Goal: Use online tool/utility

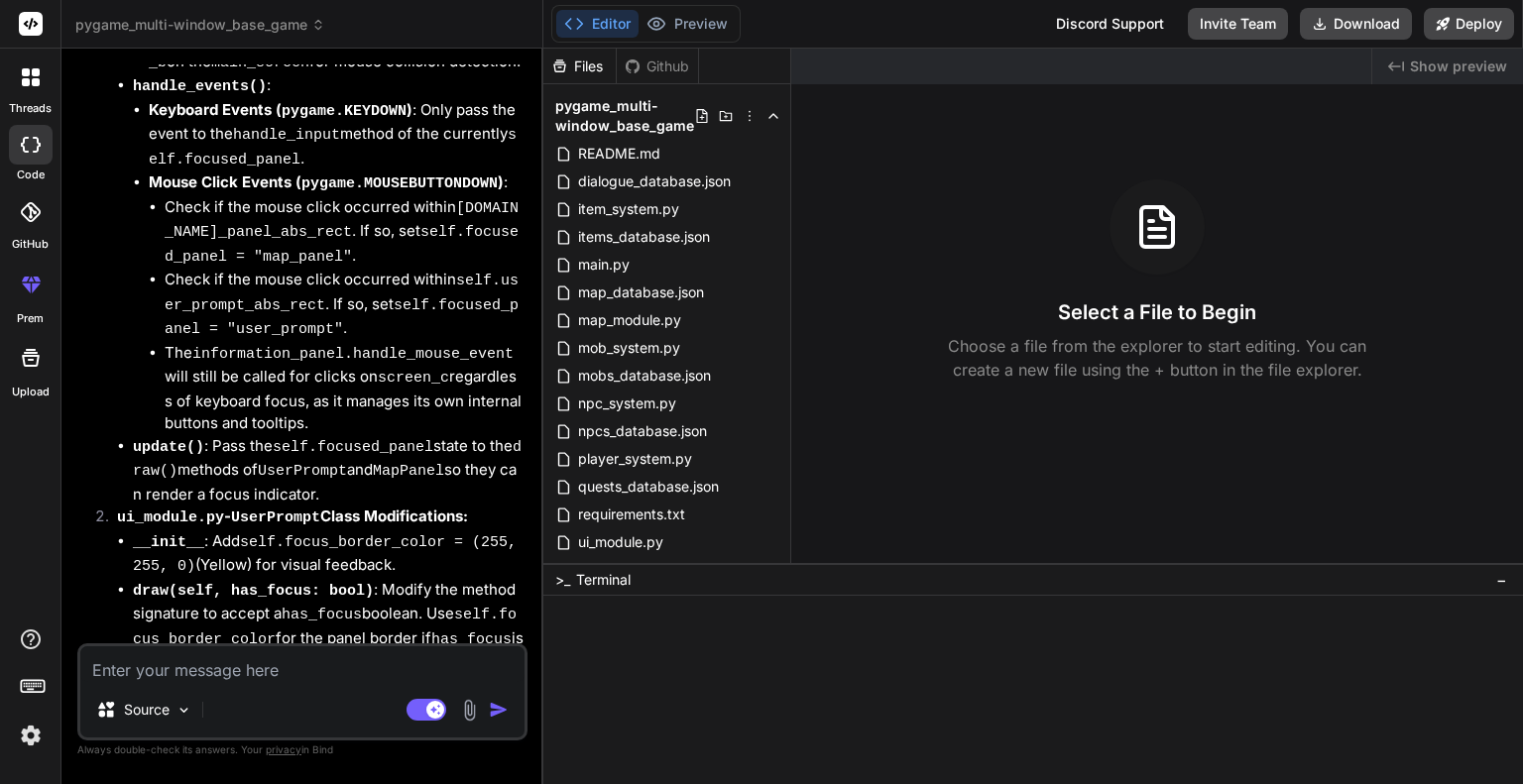
scroll to position [7243, 0]
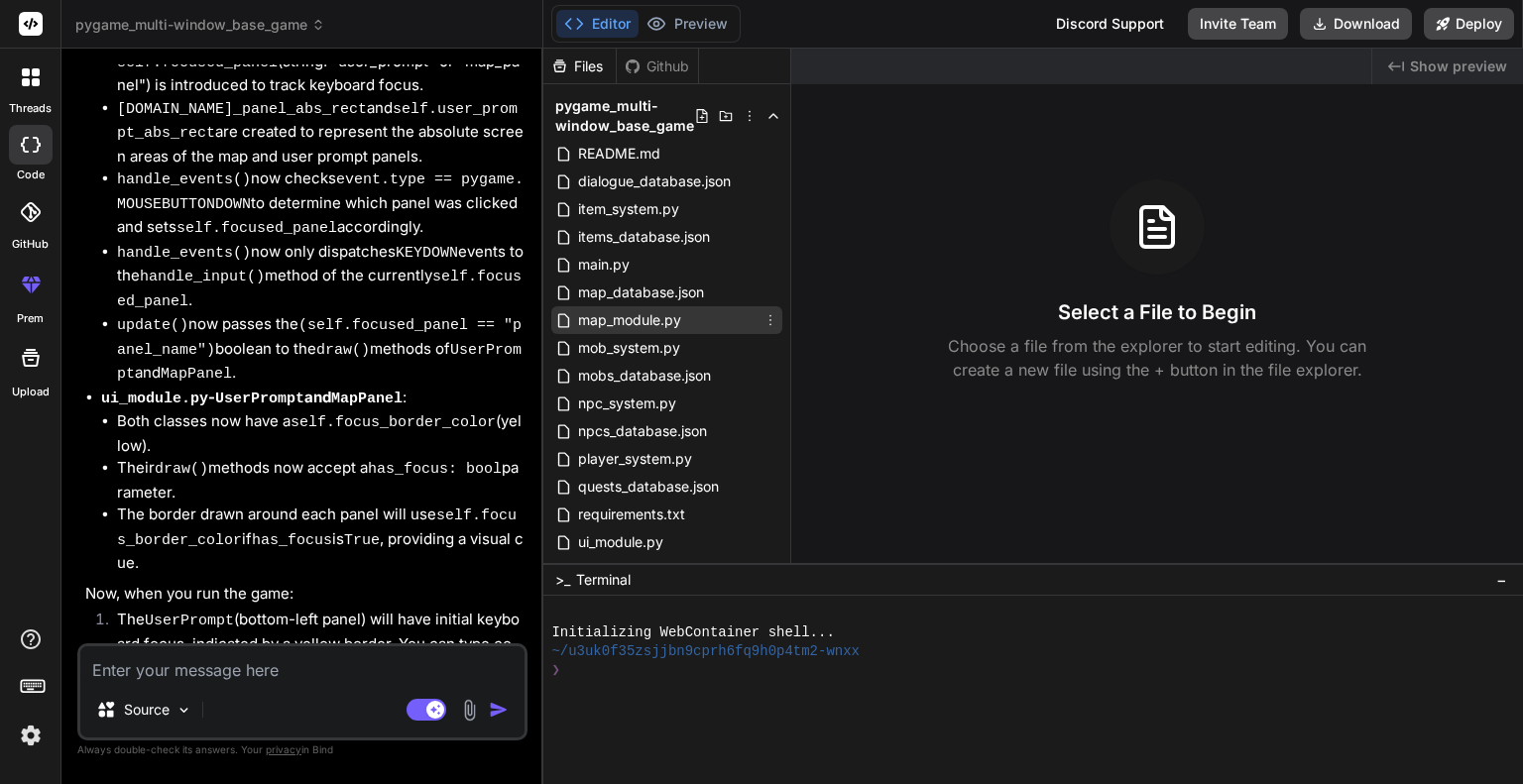
click at [652, 312] on span "map_module.py" at bounding box center [629, 320] width 107 height 24
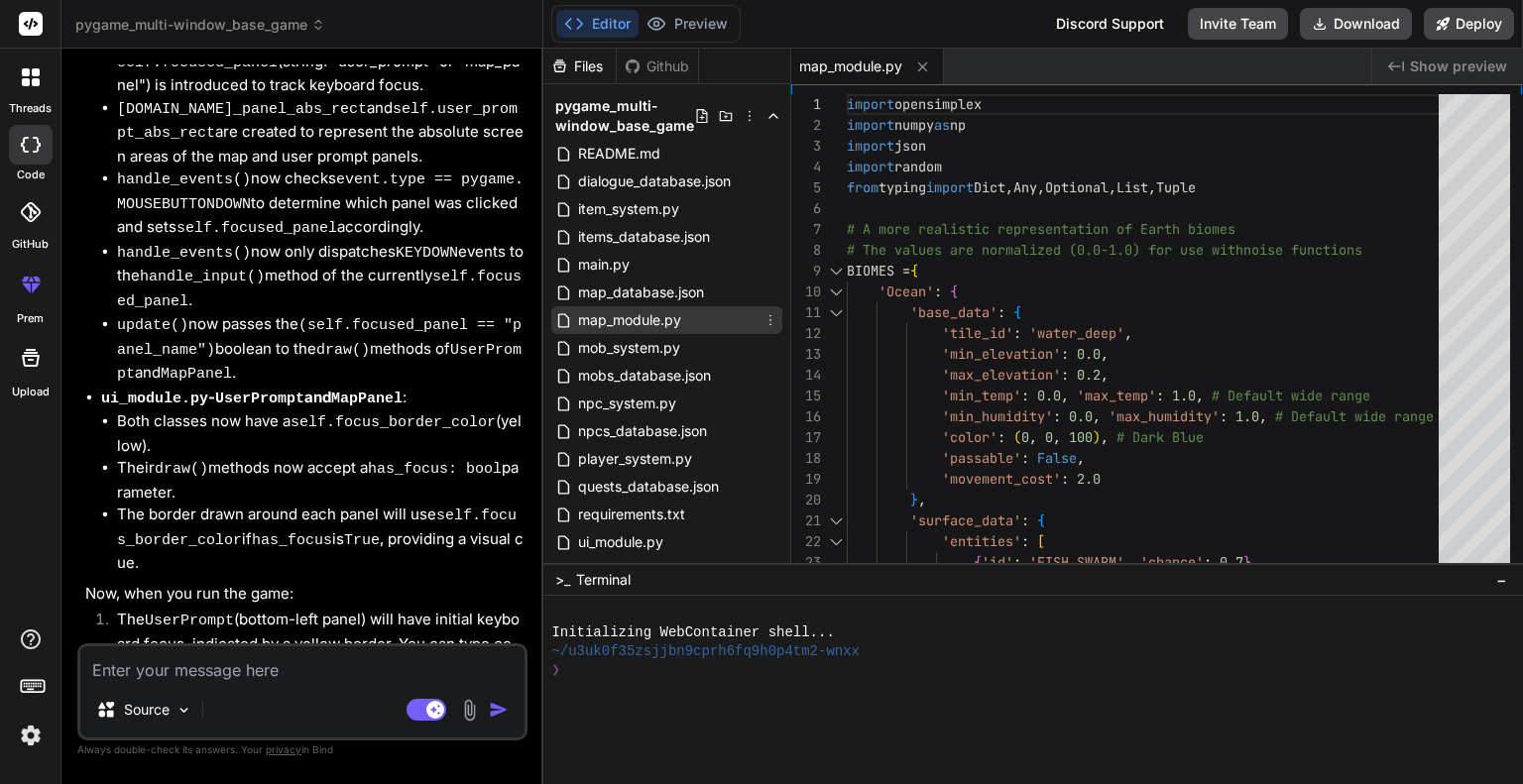
type textarea "x"
click at [837, 269] on div at bounding box center [836, 270] width 26 height 21
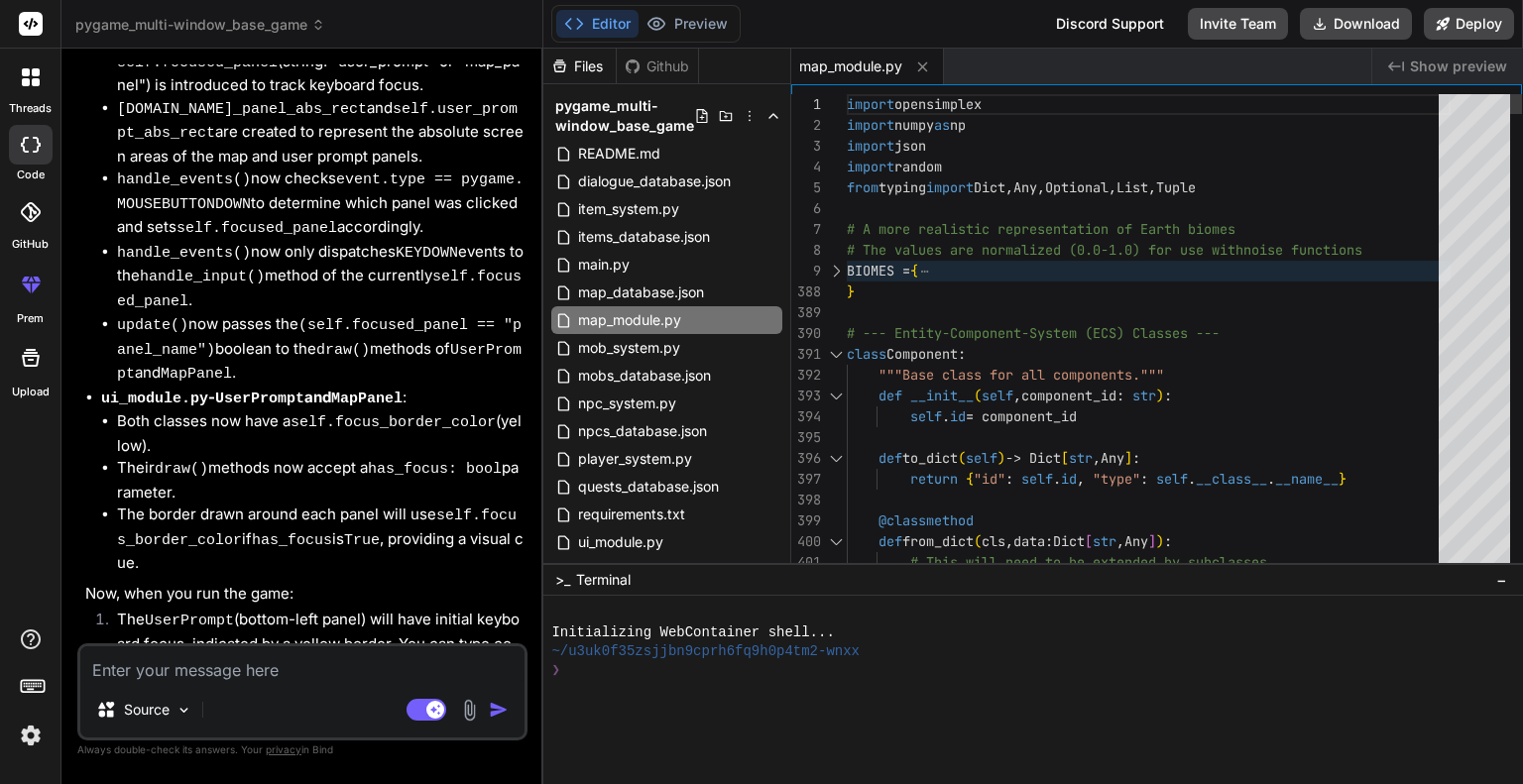
click at [834, 356] on div at bounding box center [836, 354] width 26 height 21
click at [839, 349] on div at bounding box center [836, 354] width 26 height 21
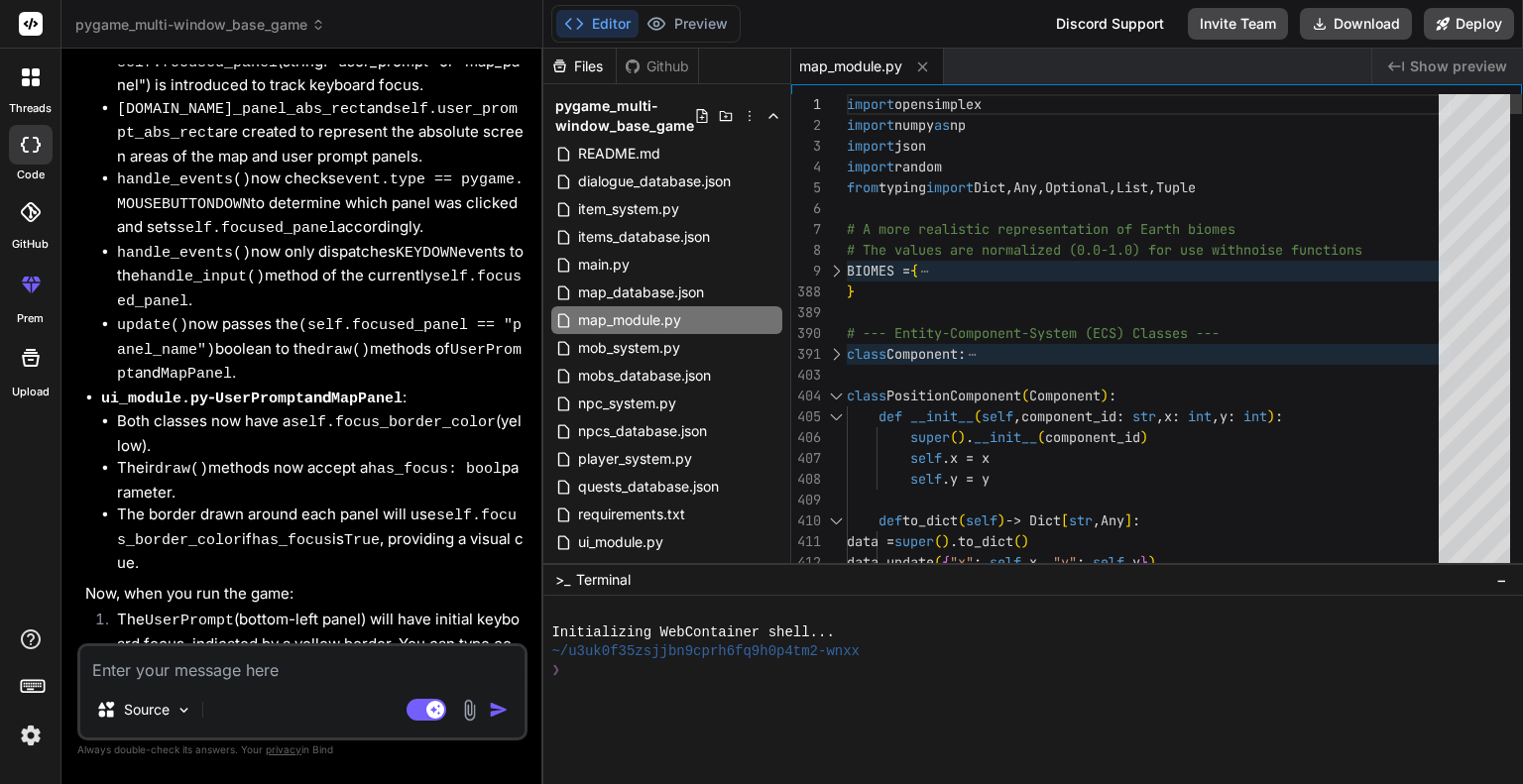
click at [838, 396] on div at bounding box center [836, 396] width 26 height 21
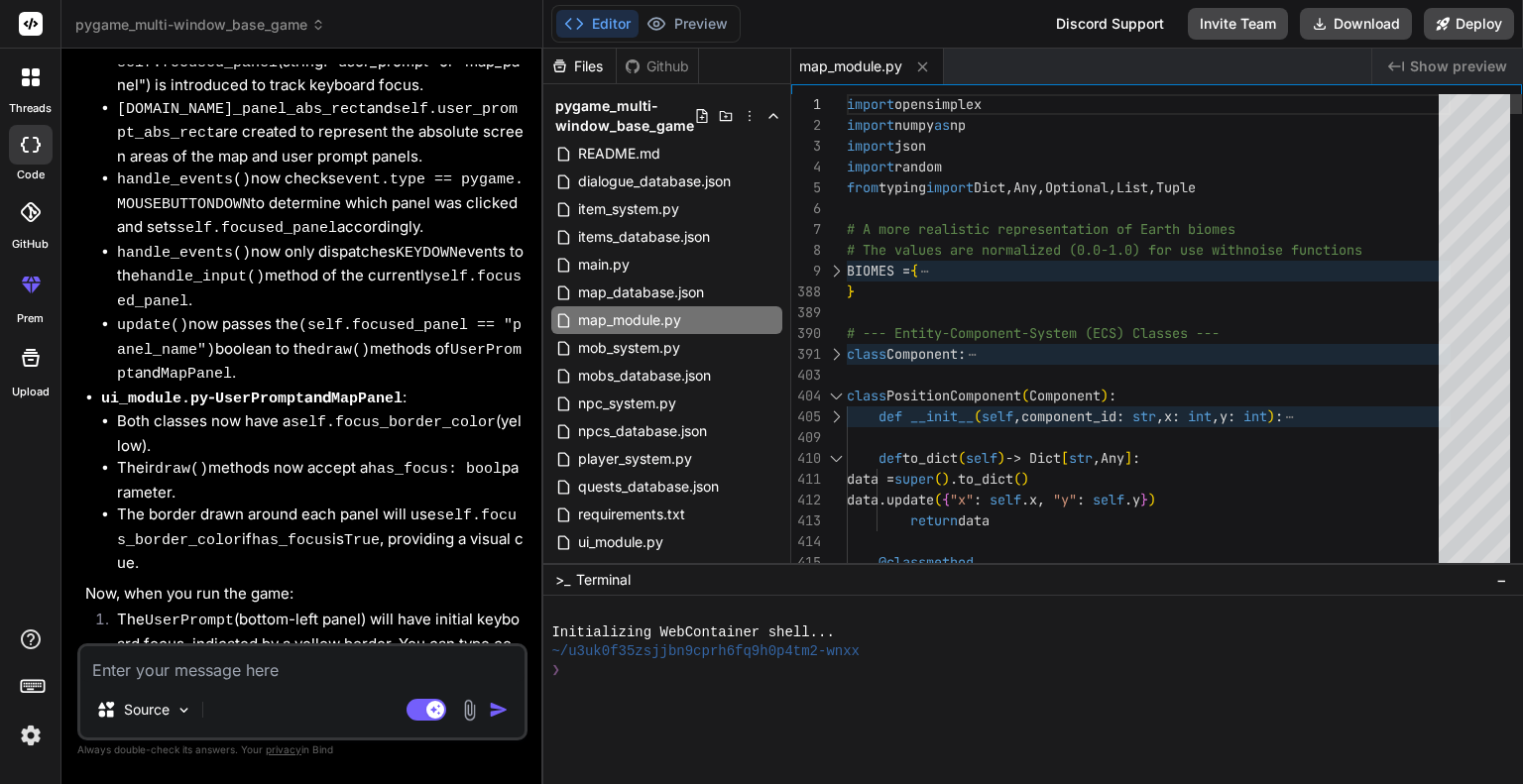
click at [834, 394] on div at bounding box center [836, 396] width 26 height 21
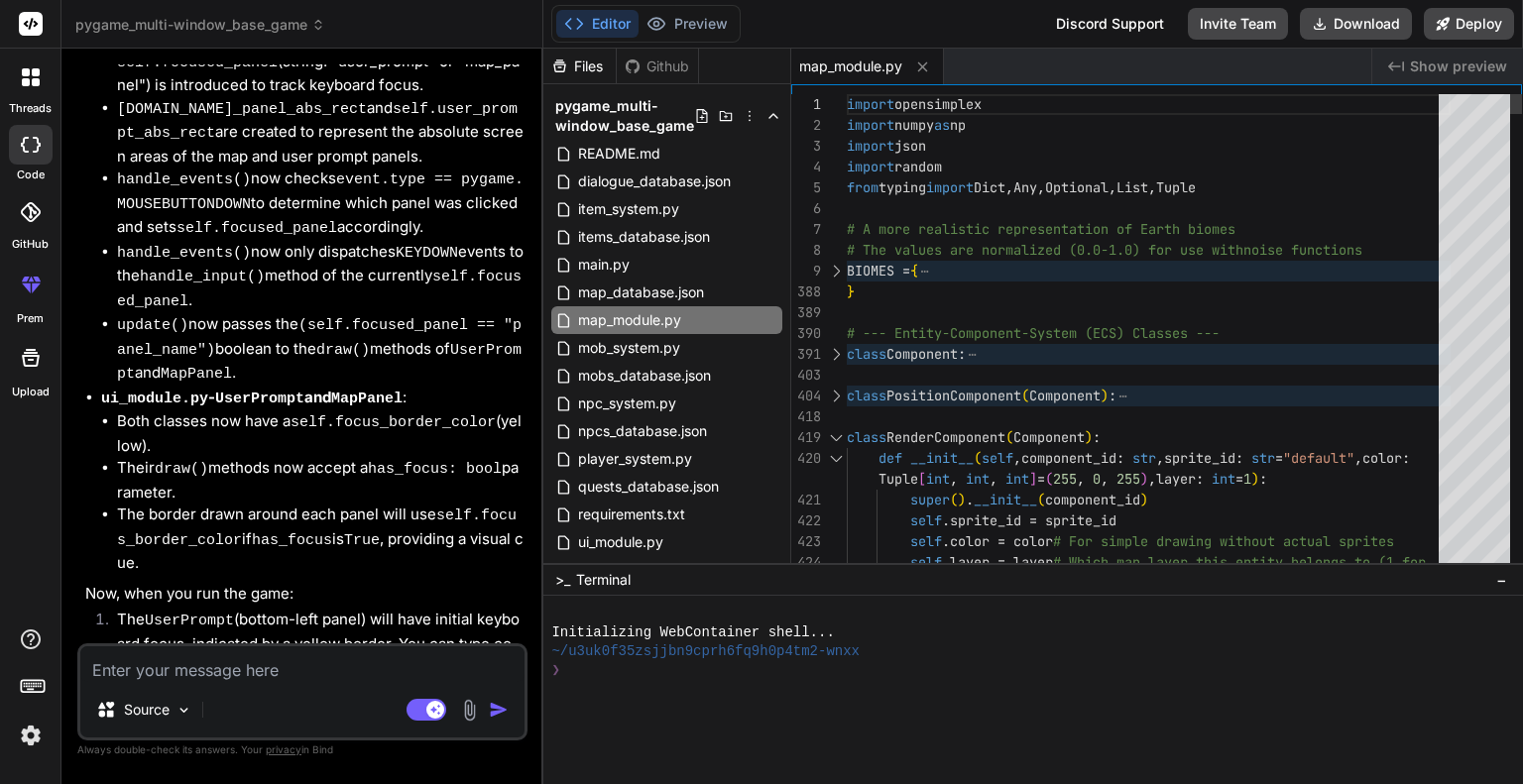
click at [841, 432] on div at bounding box center [836, 437] width 26 height 21
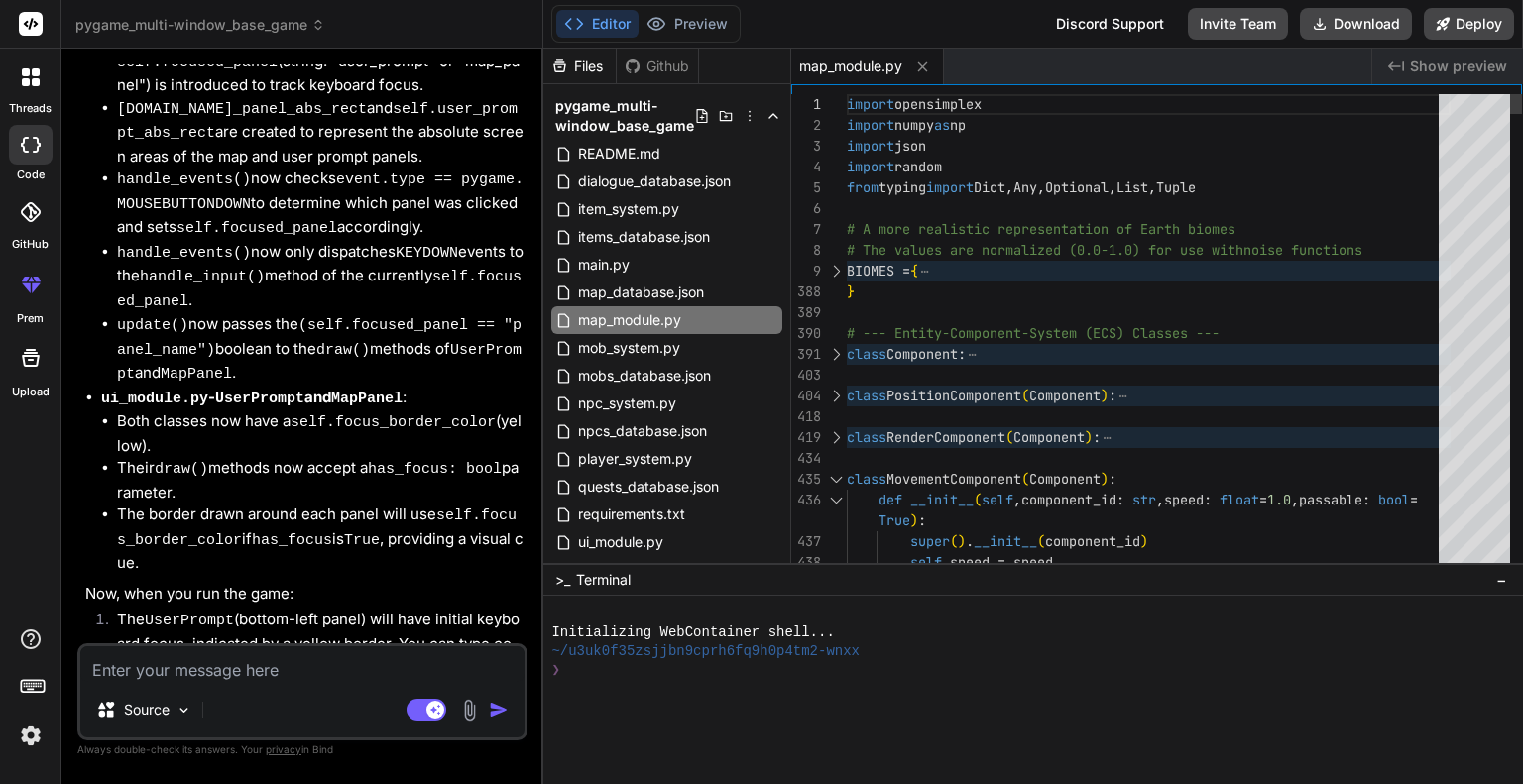
click at [837, 473] on div at bounding box center [836, 479] width 26 height 21
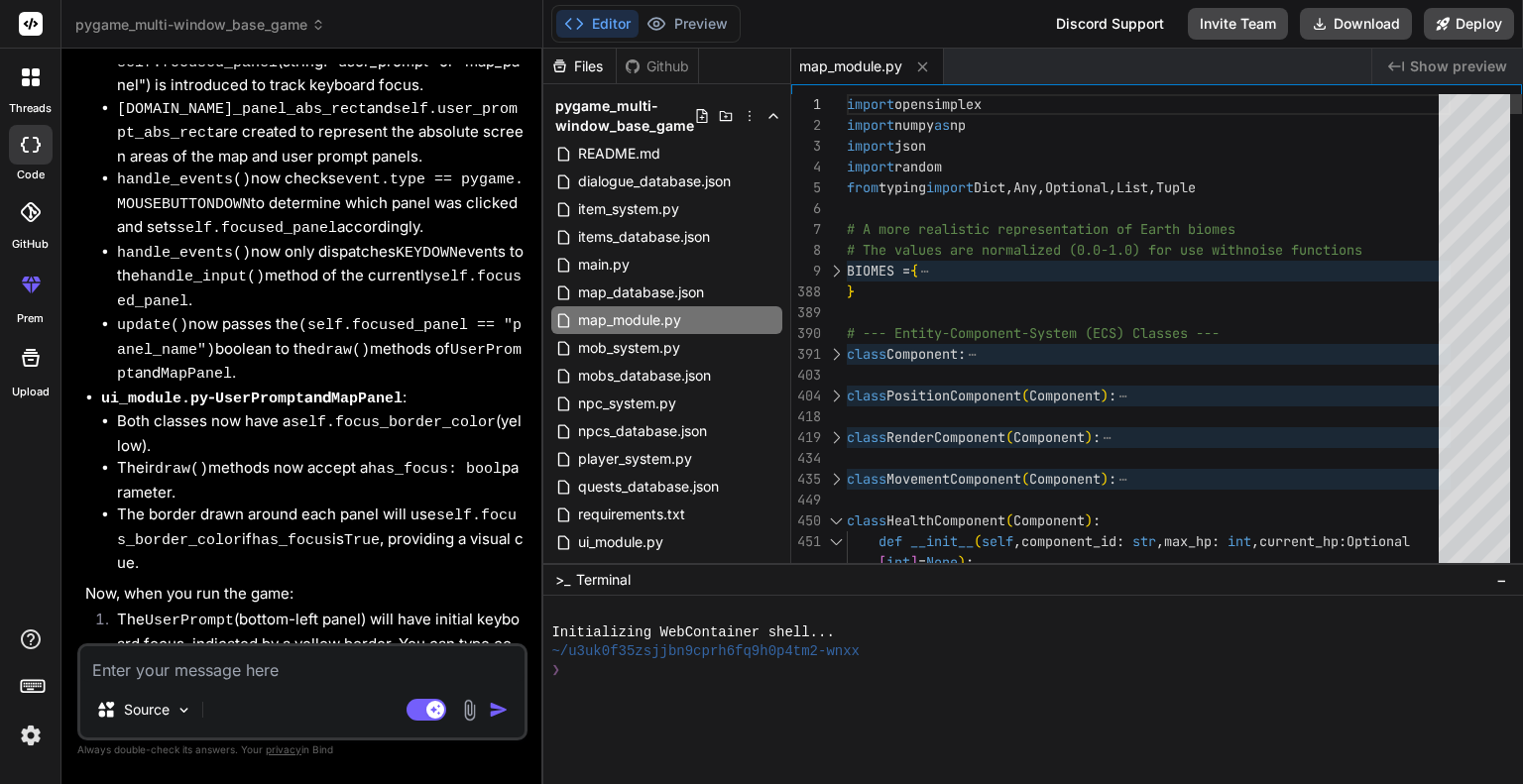
click at [837, 519] on div at bounding box center [836, 521] width 26 height 21
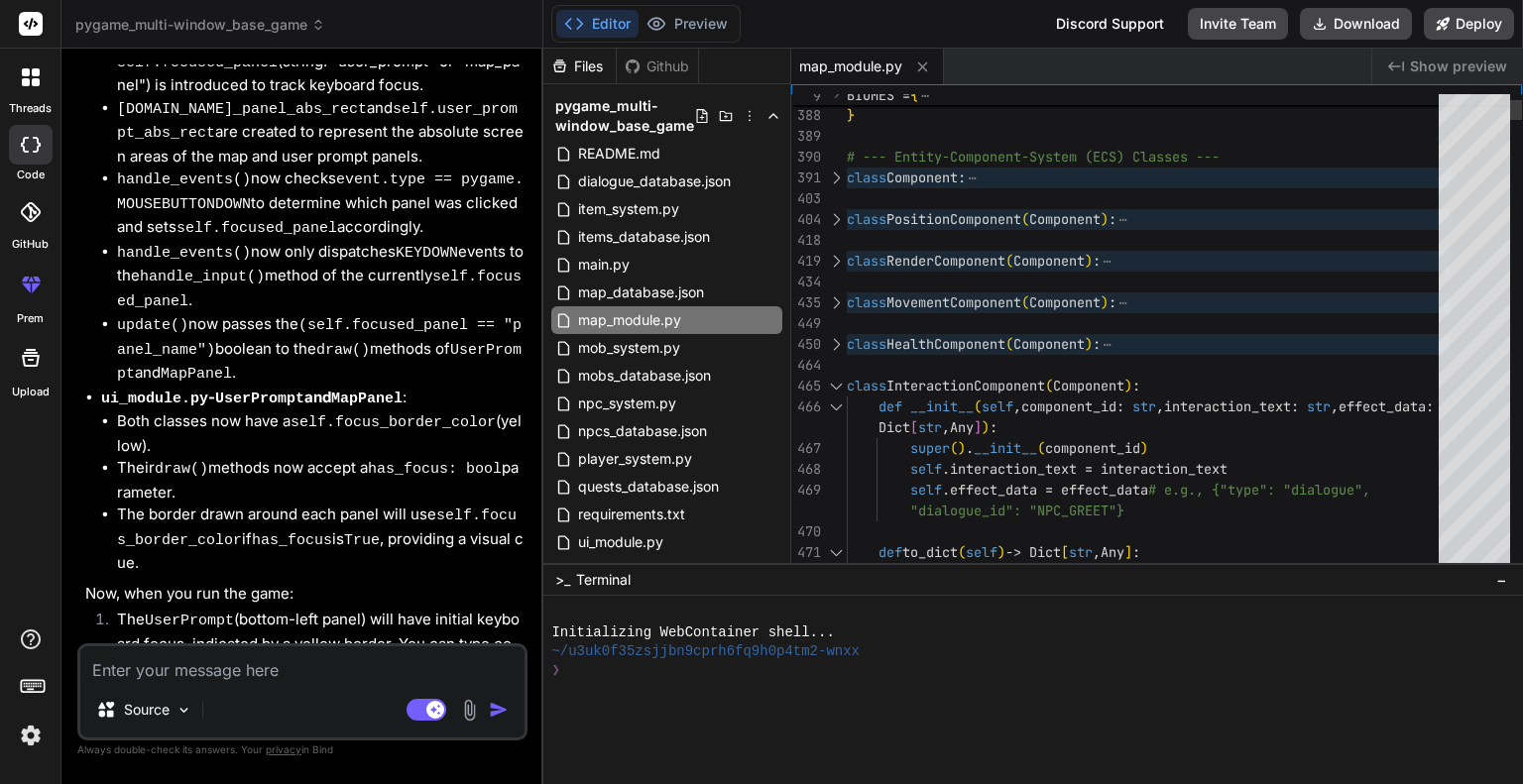
click at [837, 382] on div at bounding box center [836, 386] width 26 height 21
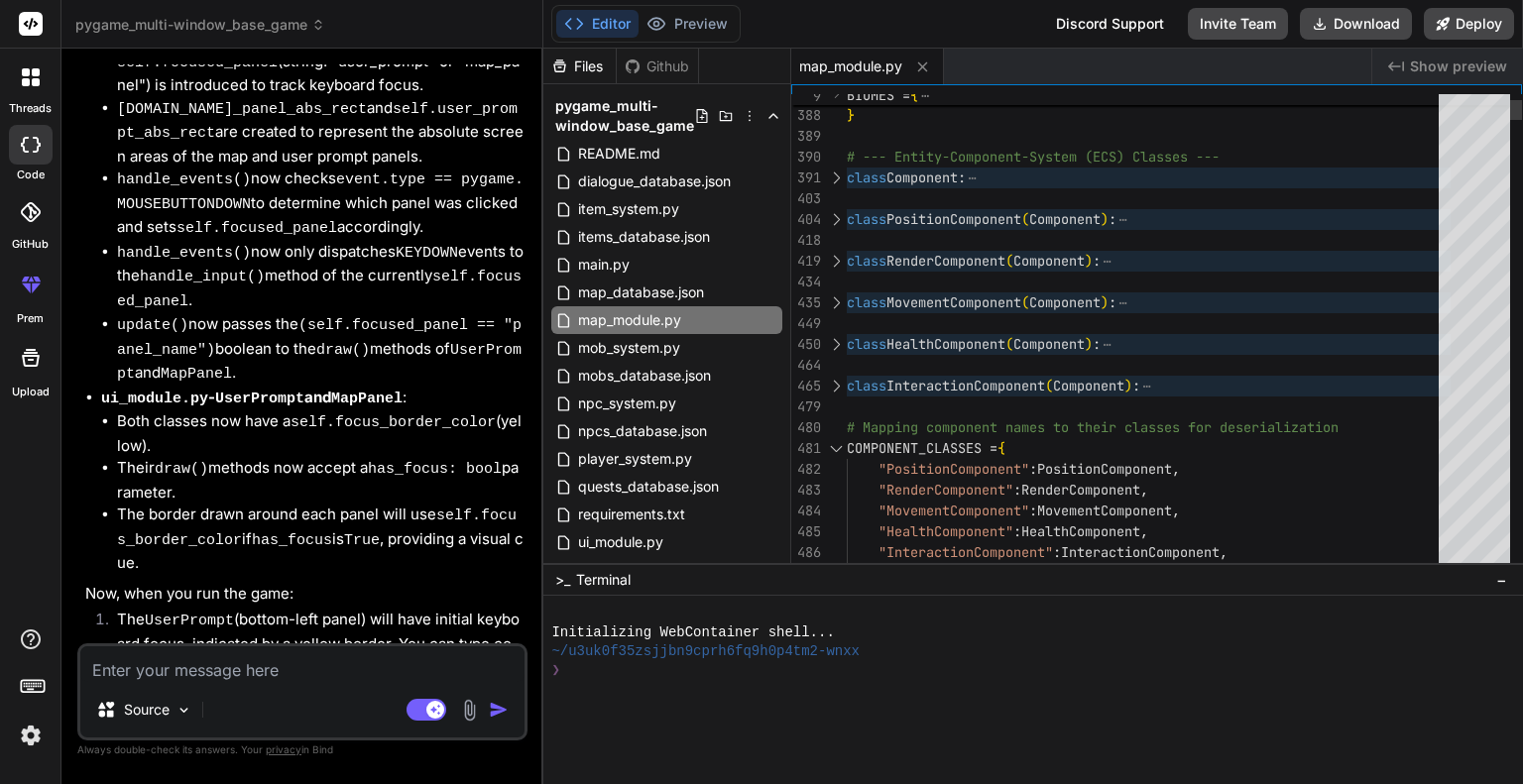
click at [841, 439] on div at bounding box center [836, 448] width 26 height 21
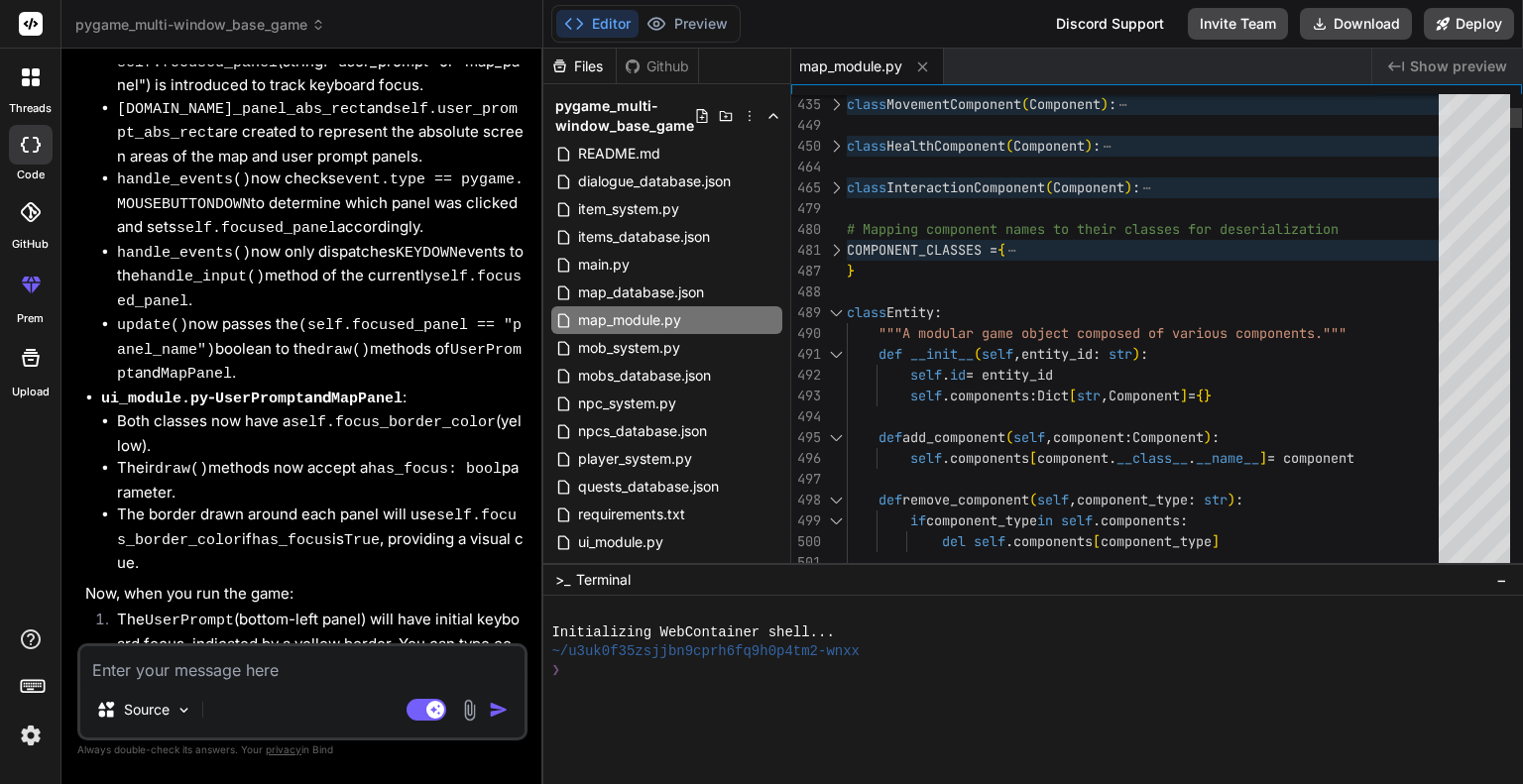
click at [837, 304] on div at bounding box center [836, 312] width 26 height 21
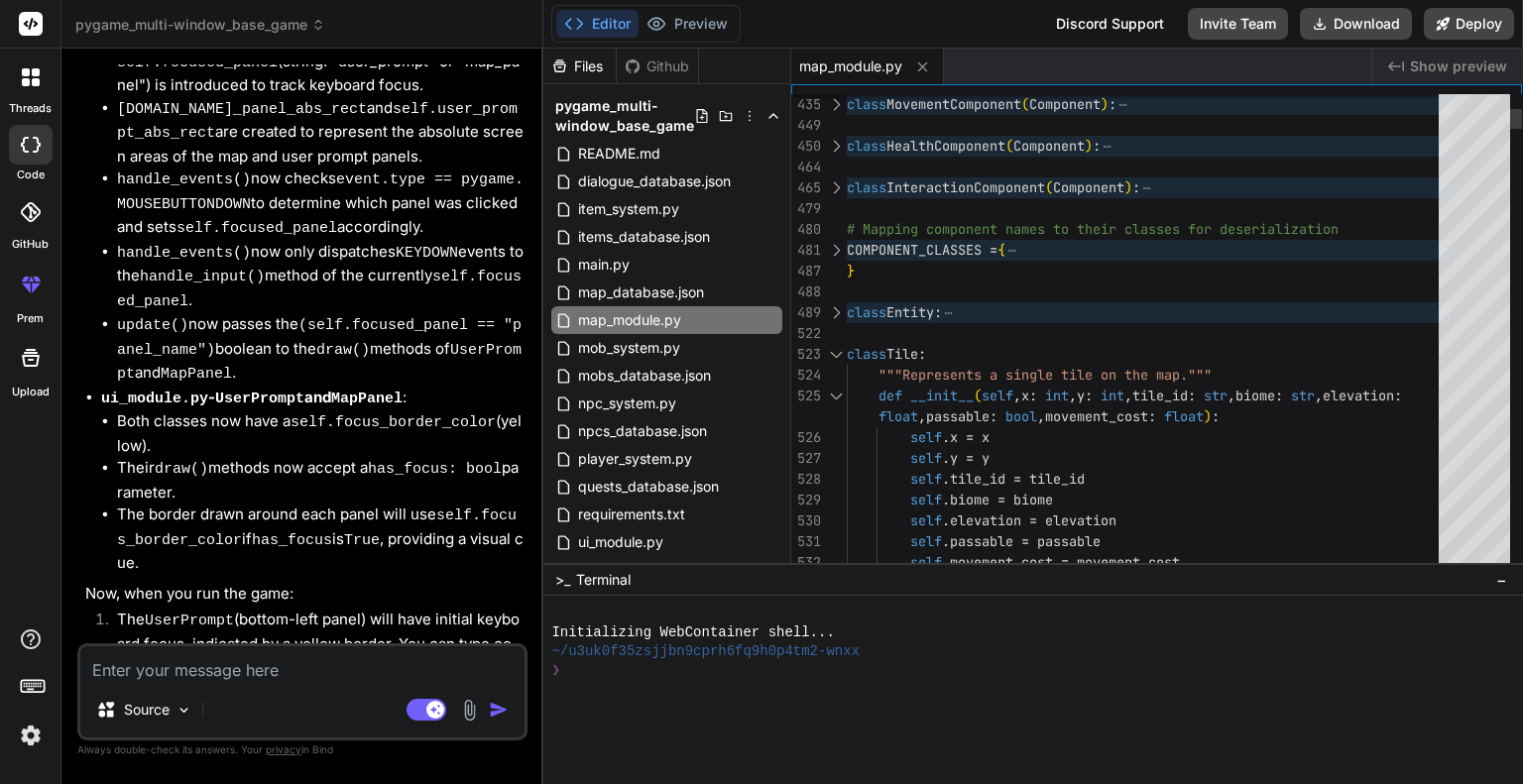
click at [839, 347] on div at bounding box center [836, 354] width 26 height 21
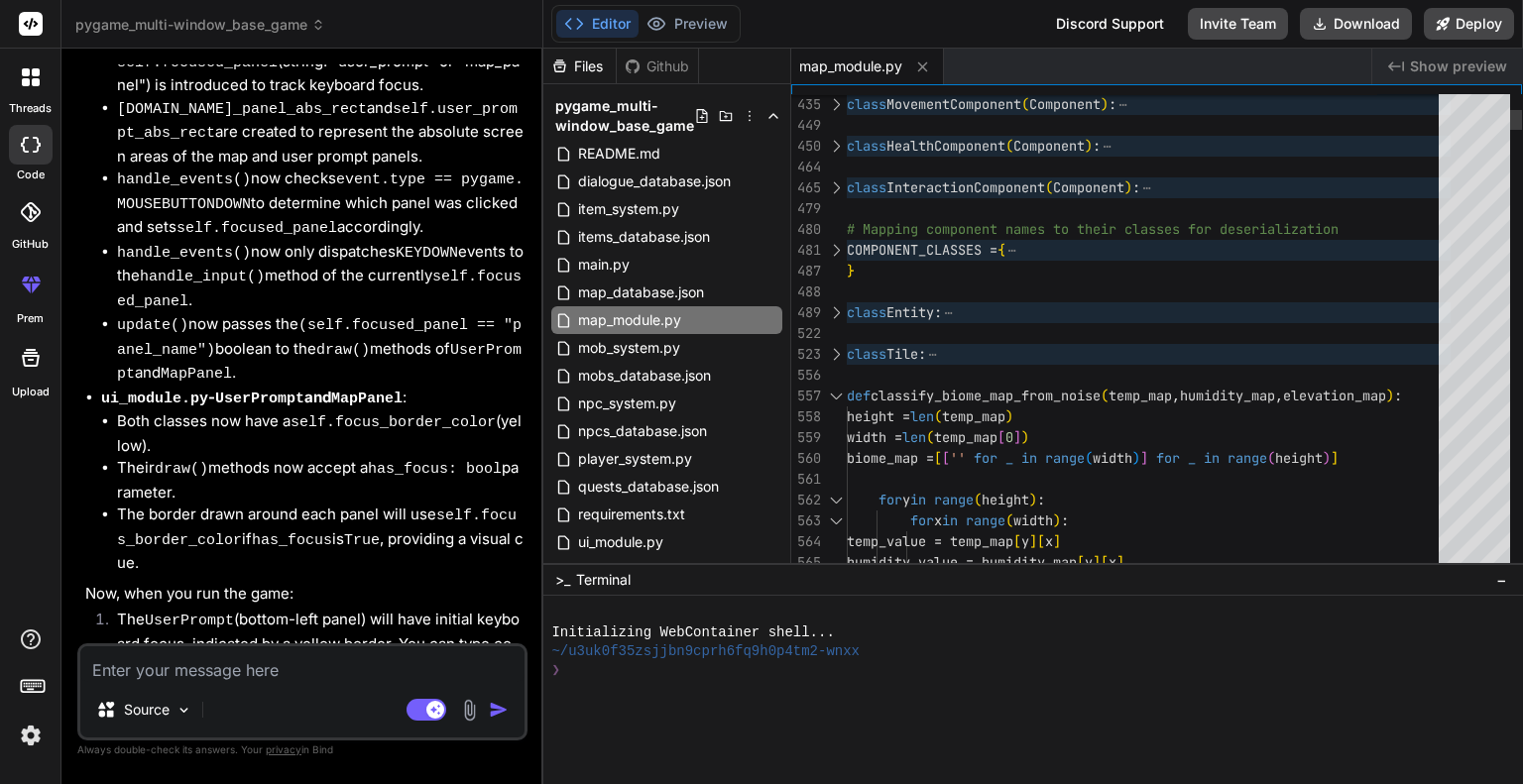
click at [837, 388] on div at bounding box center [836, 396] width 26 height 21
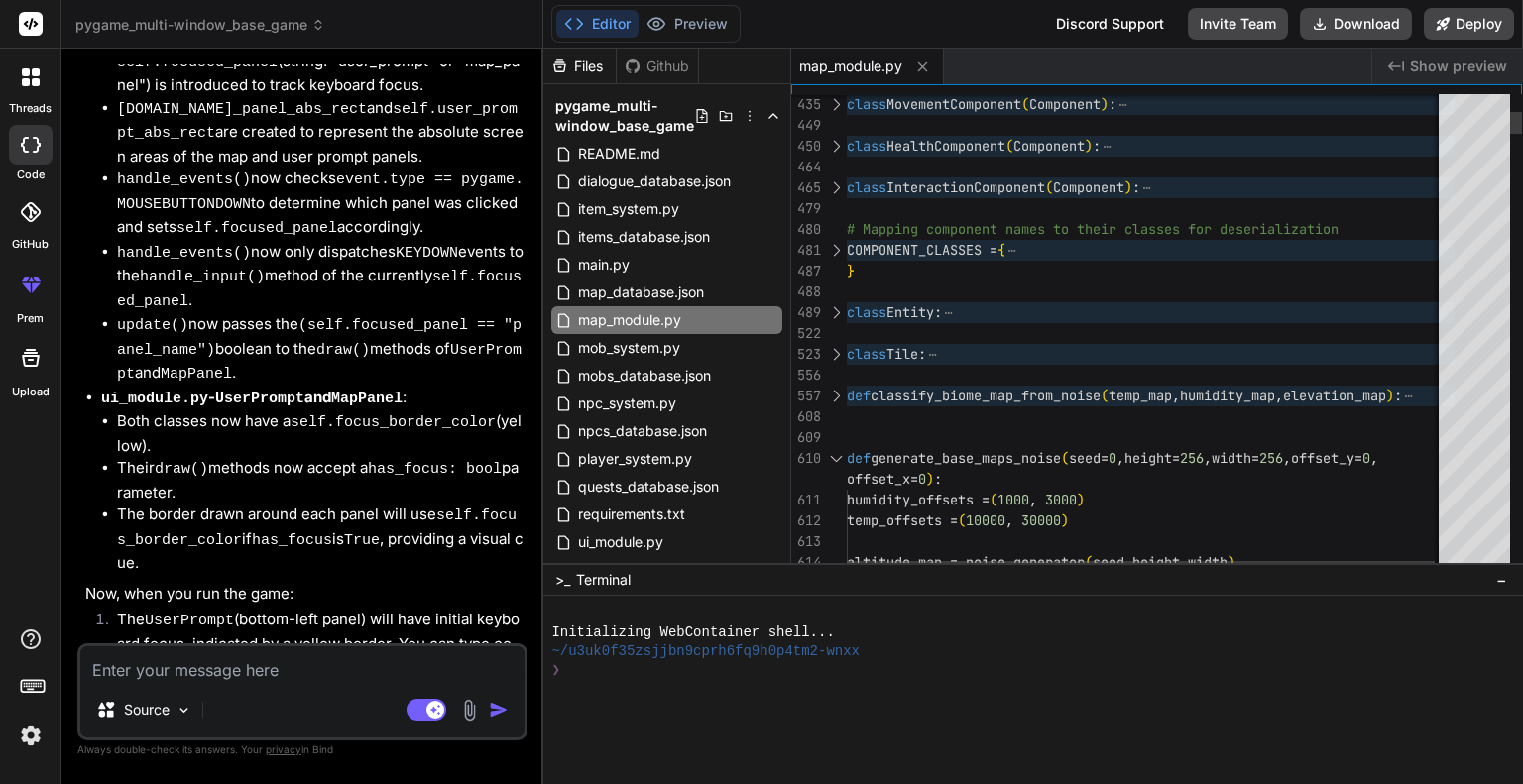
click at [833, 454] on div at bounding box center [836, 458] width 26 height 21
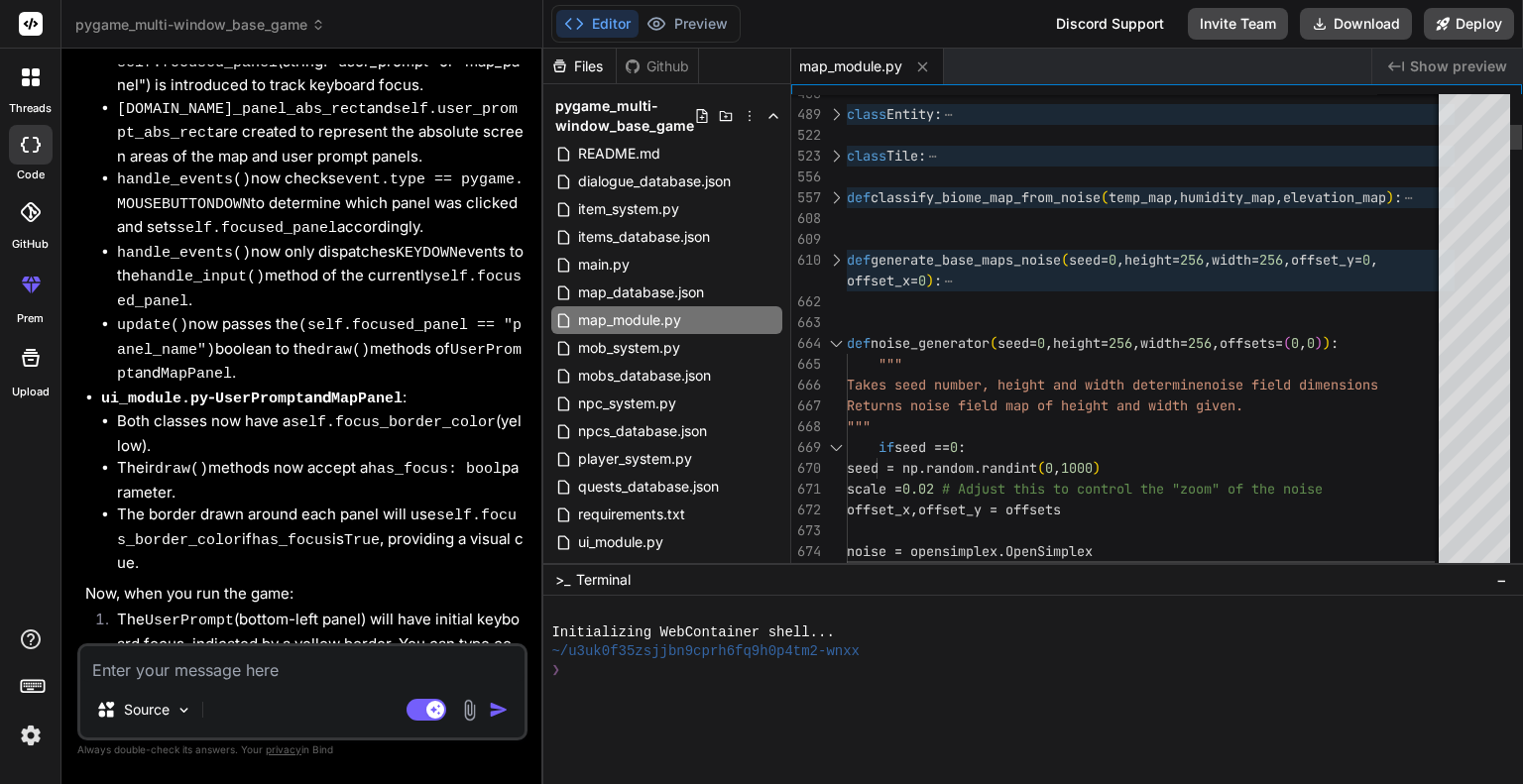
click at [835, 395] on div "667" at bounding box center [819, 405] width 56 height 21
click at [837, 344] on div at bounding box center [836, 343] width 26 height 21
click at [837, 338] on div at bounding box center [836, 343] width 26 height 21
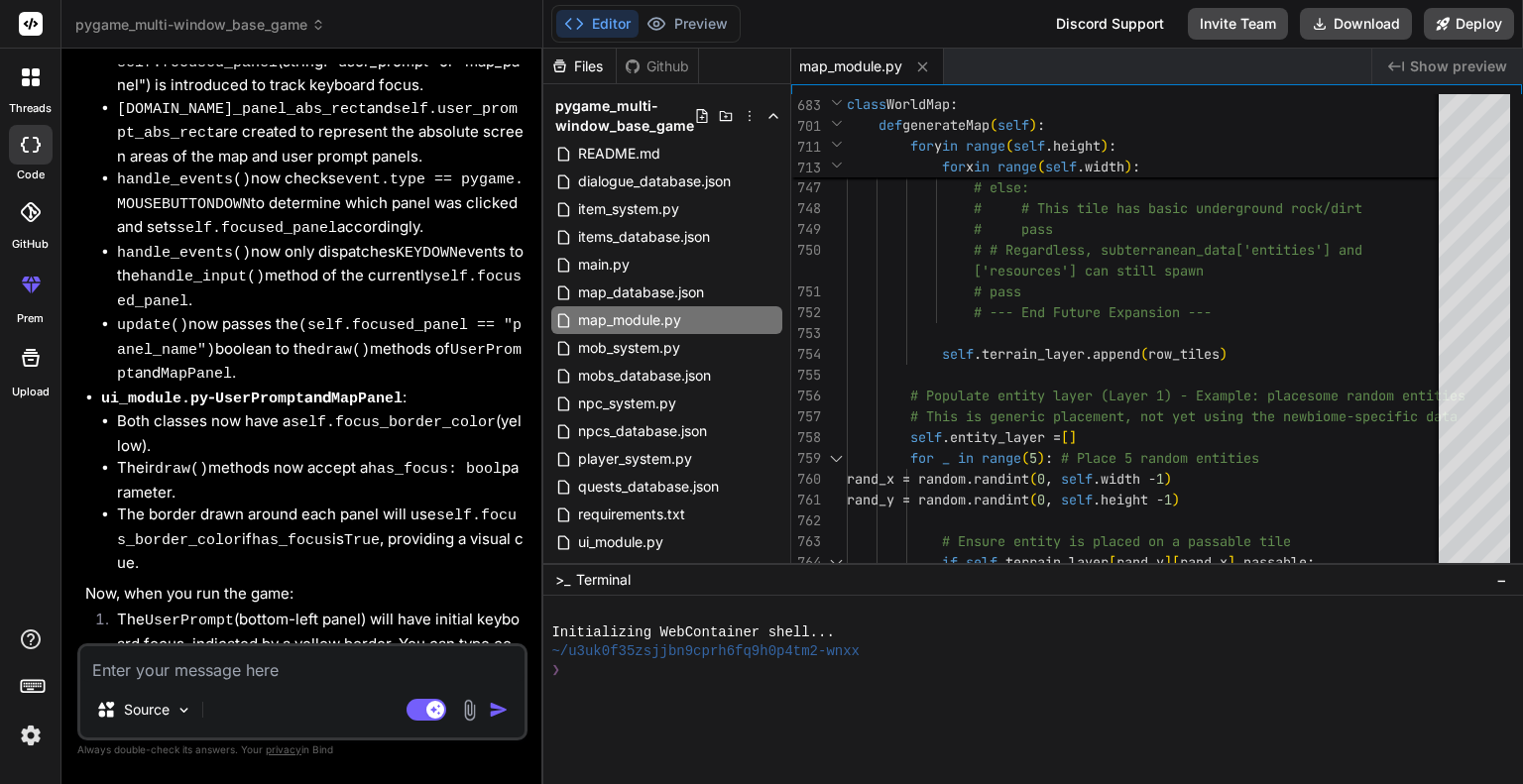
click at [372, 672] on textarea at bounding box center [301, 664] width 444 height 36
